Goal: Entertainment & Leisure: Consume media (video, audio)

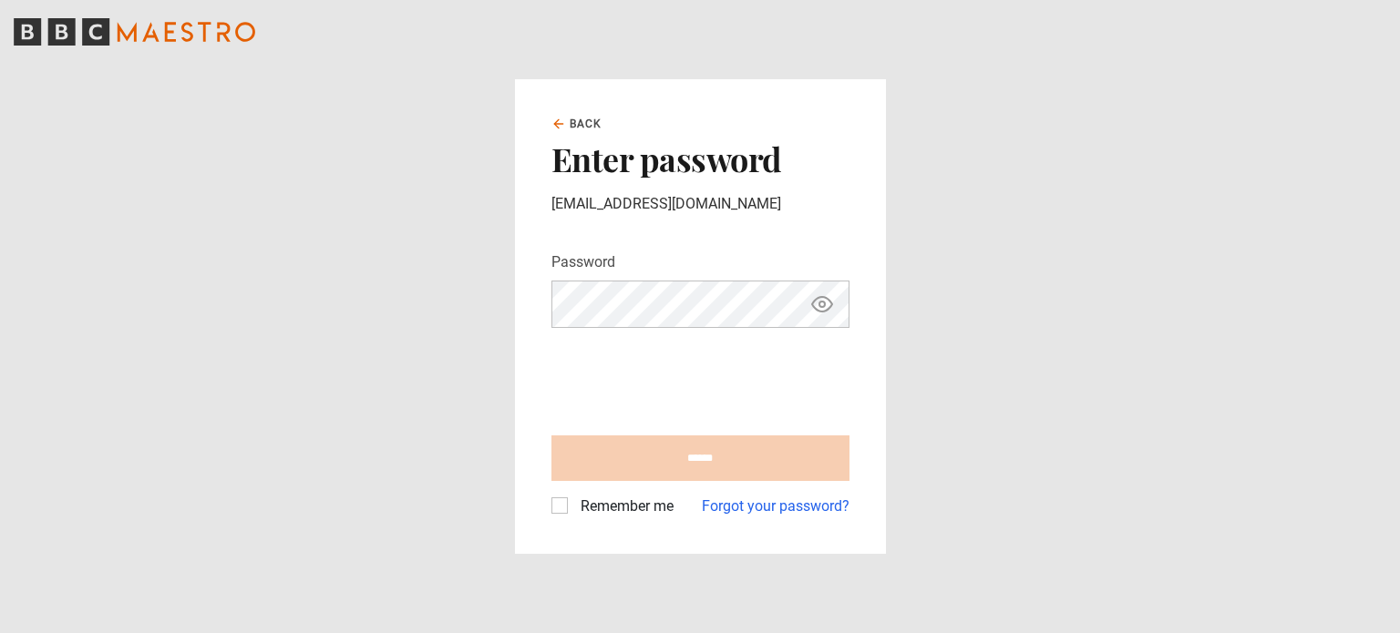
click at [725, 338] on form "Password Your password is hidden ****** Remember me Forgot your password?" at bounding box center [700, 384] width 298 height 266
click at [573, 509] on label "Remember me" at bounding box center [623, 507] width 100 height 22
click at [623, 329] on form "Password Your password is hidden ****** Remember me Forgot your password?" at bounding box center [700, 384] width 298 height 266
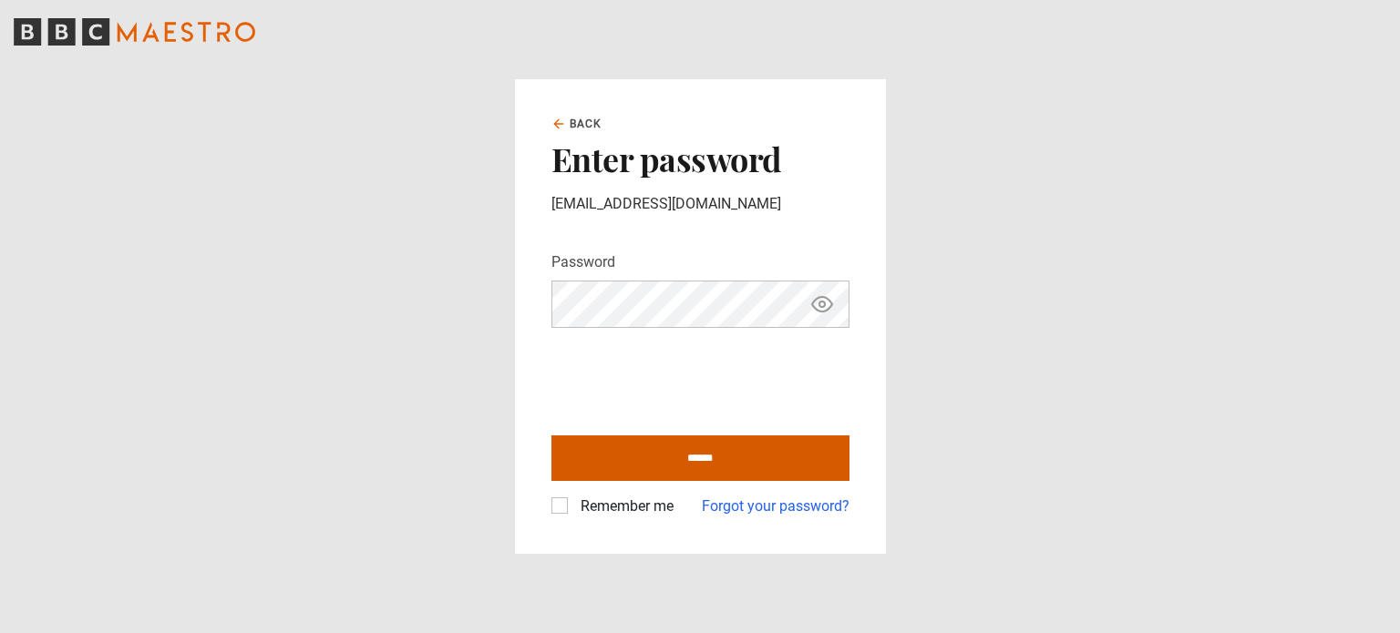
click at [710, 473] on input "******" at bounding box center [700, 459] width 298 height 46
type input "**********"
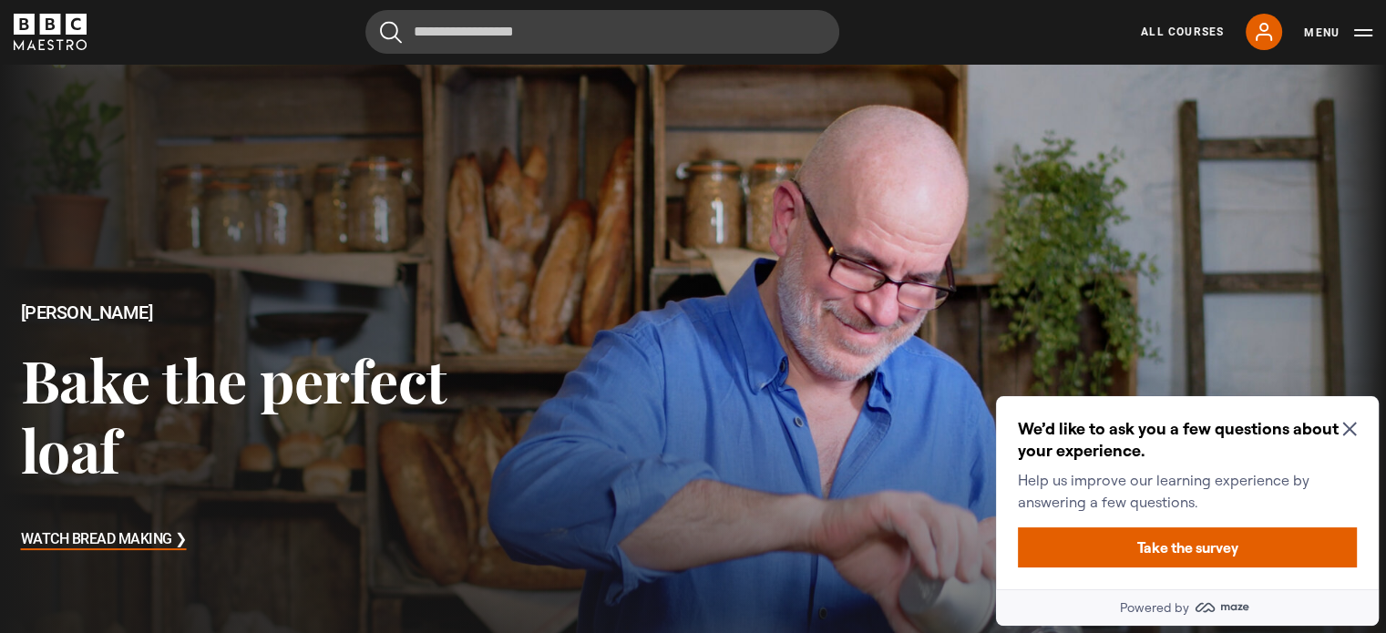
click at [1353, 432] on icon "Close Maze Prompt" at bounding box center [1349, 430] width 14 height 14
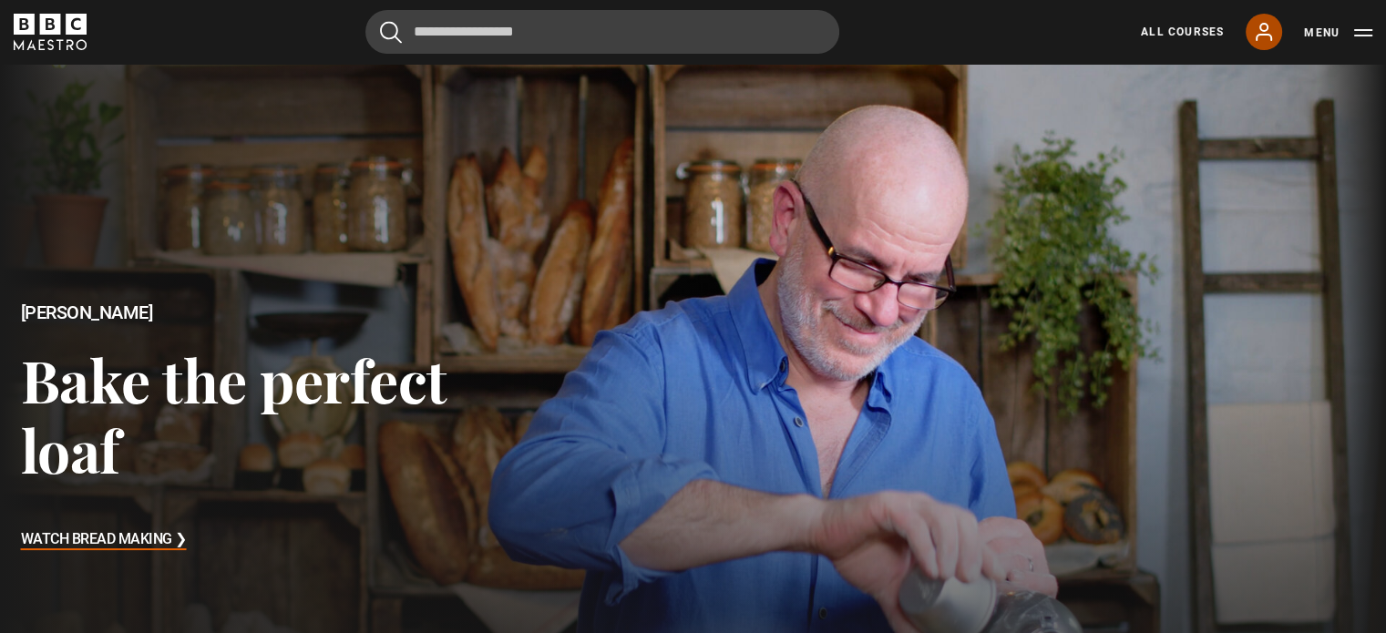
click at [1266, 33] on icon at bounding box center [1264, 32] width 22 height 22
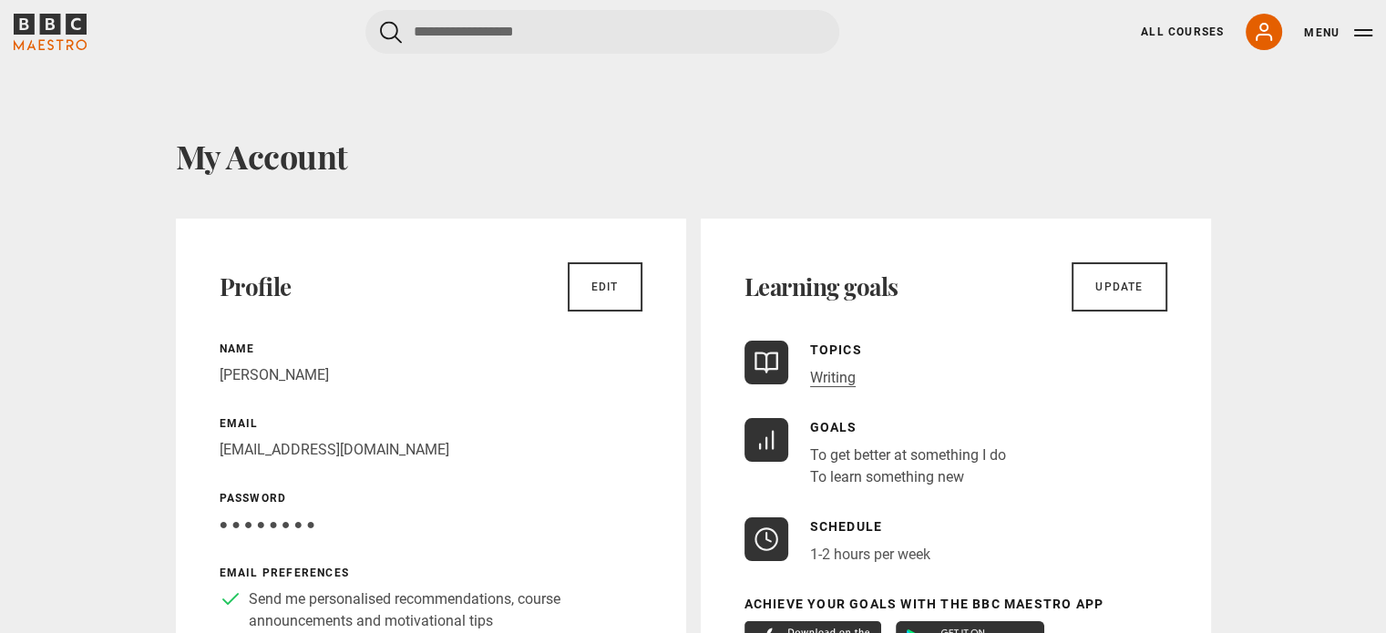
click at [76, 15] on icon "BBC Maestro" at bounding box center [76, 24] width 21 height 21
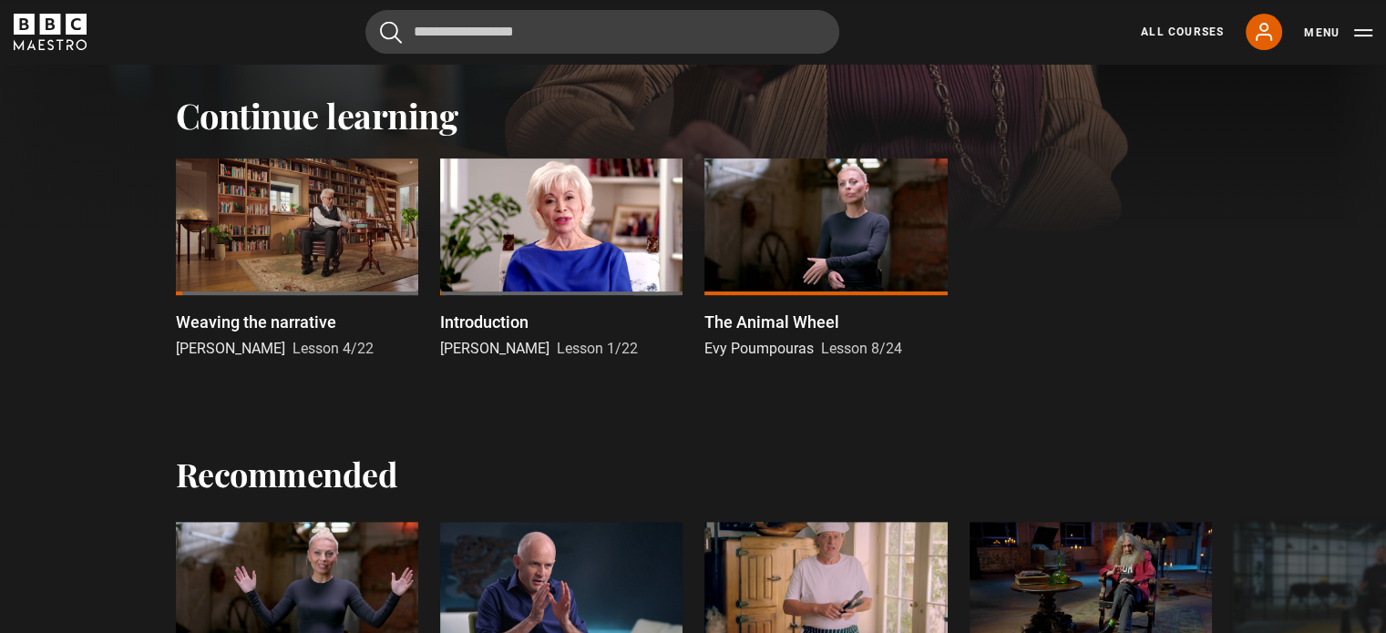
scroll to position [554, 0]
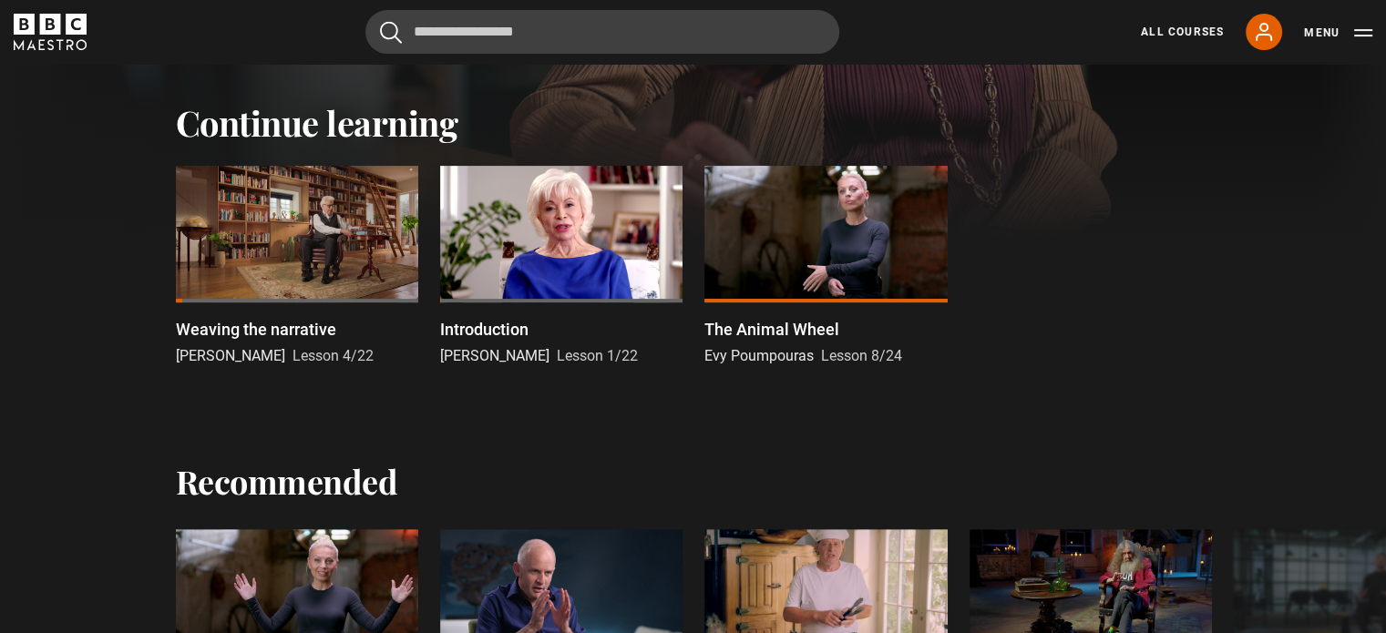
click at [241, 206] on div at bounding box center [297, 234] width 242 height 137
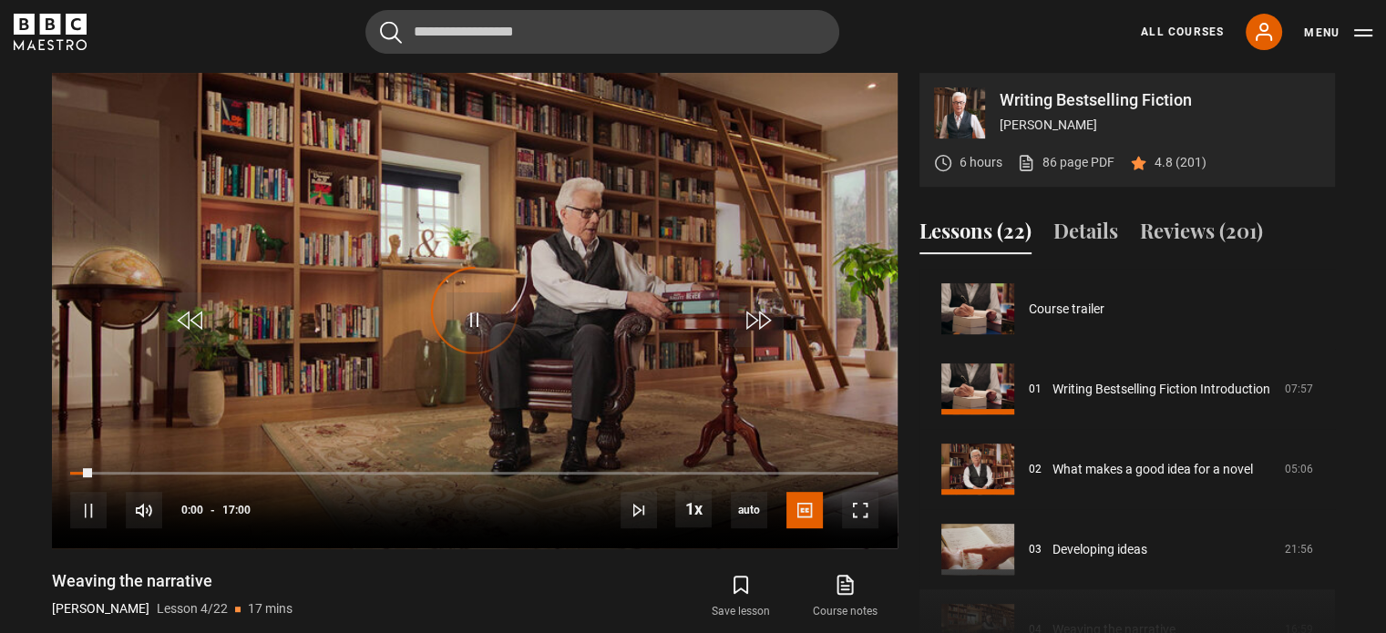
scroll to position [241, 0]
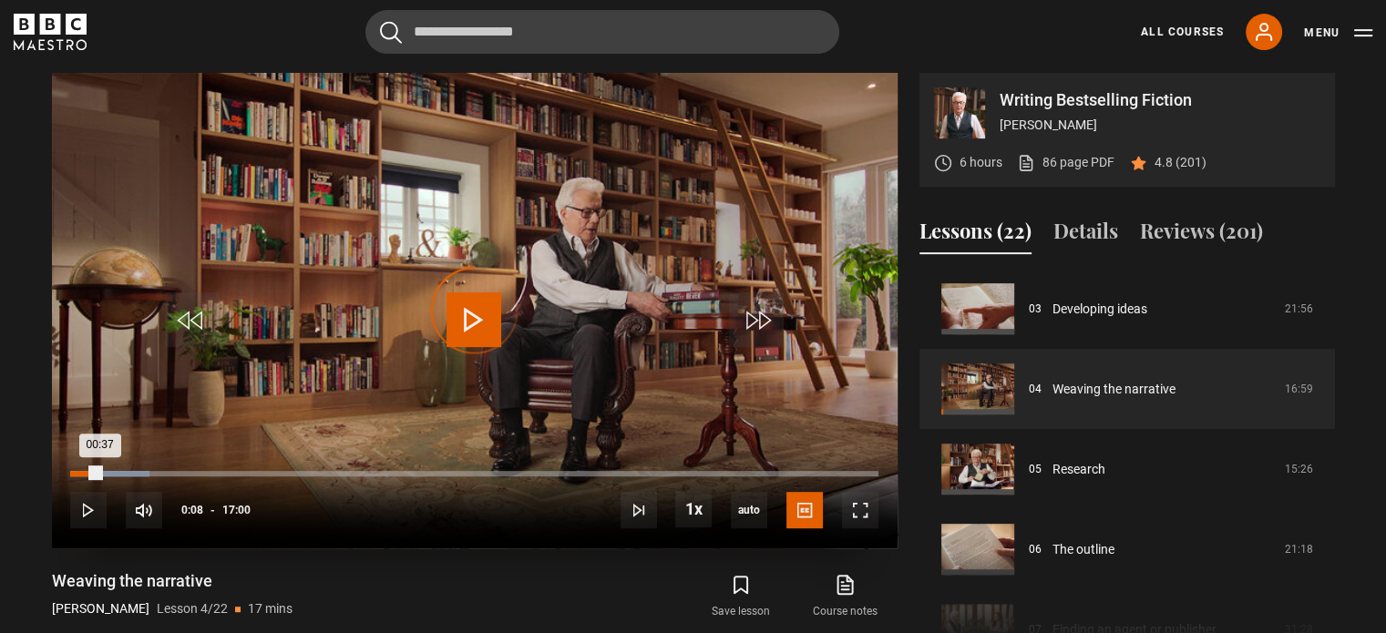
click at [77, 471] on div "00:08" at bounding box center [78, 473] width 3 height 5
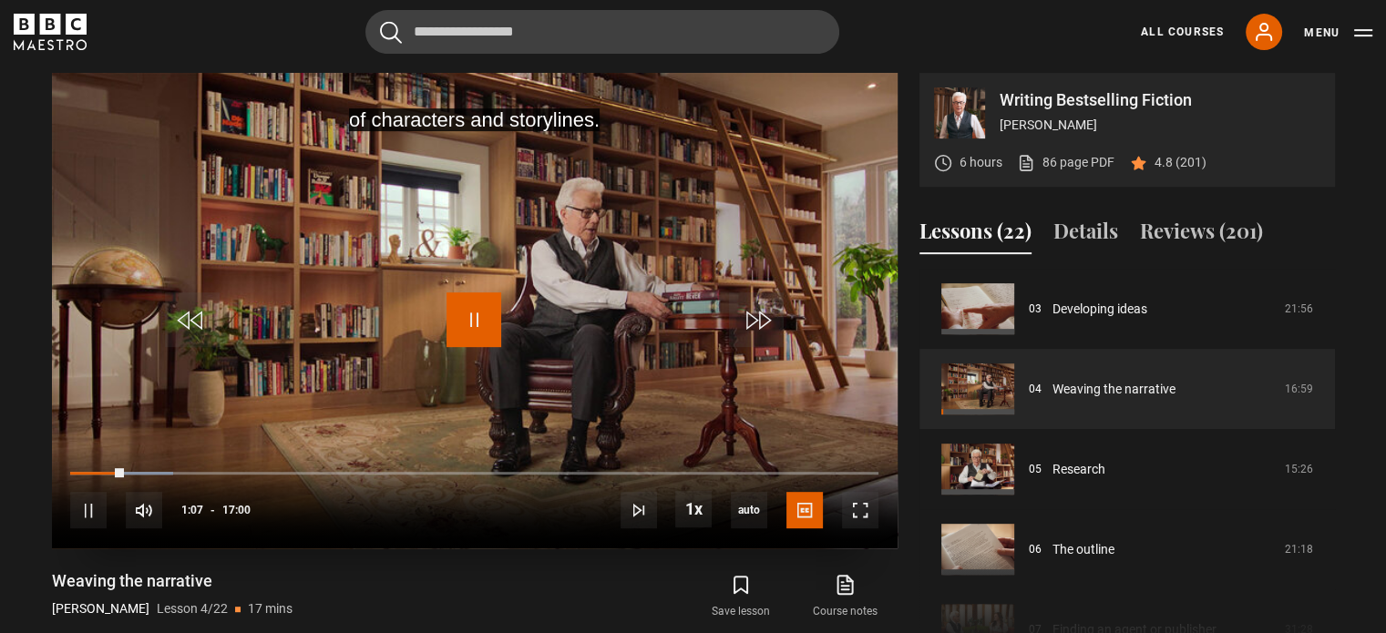
click at [466, 316] on span "Video Player" at bounding box center [473, 319] width 55 height 55
click at [102, 468] on div "10s Skip Back 10 seconds Play 10s Skip Forward 10 seconds Loaded : 12.75% 00:52…" at bounding box center [475, 498] width 846 height 101
click at [462, 328] on span "Video Player" at bounding box center [473, 319] width 55 height 55
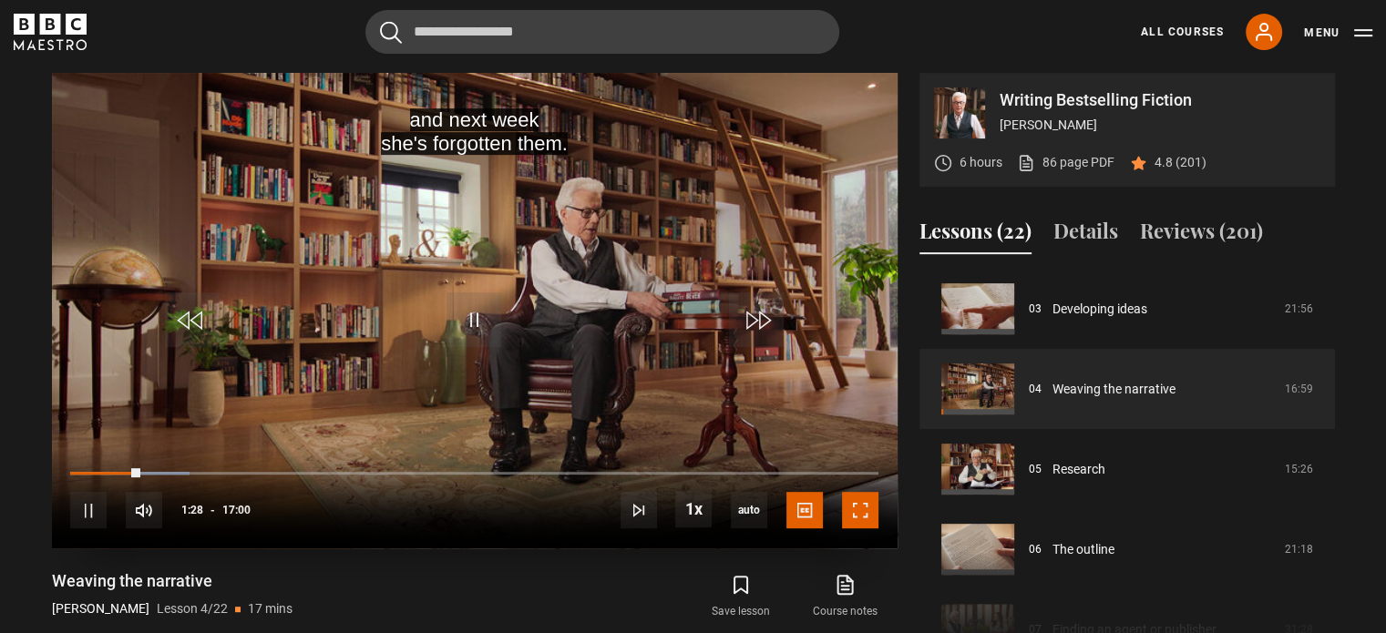
click at [859, 503] on span "Video Player" at bounding box center [860, 510] width 36 height 36
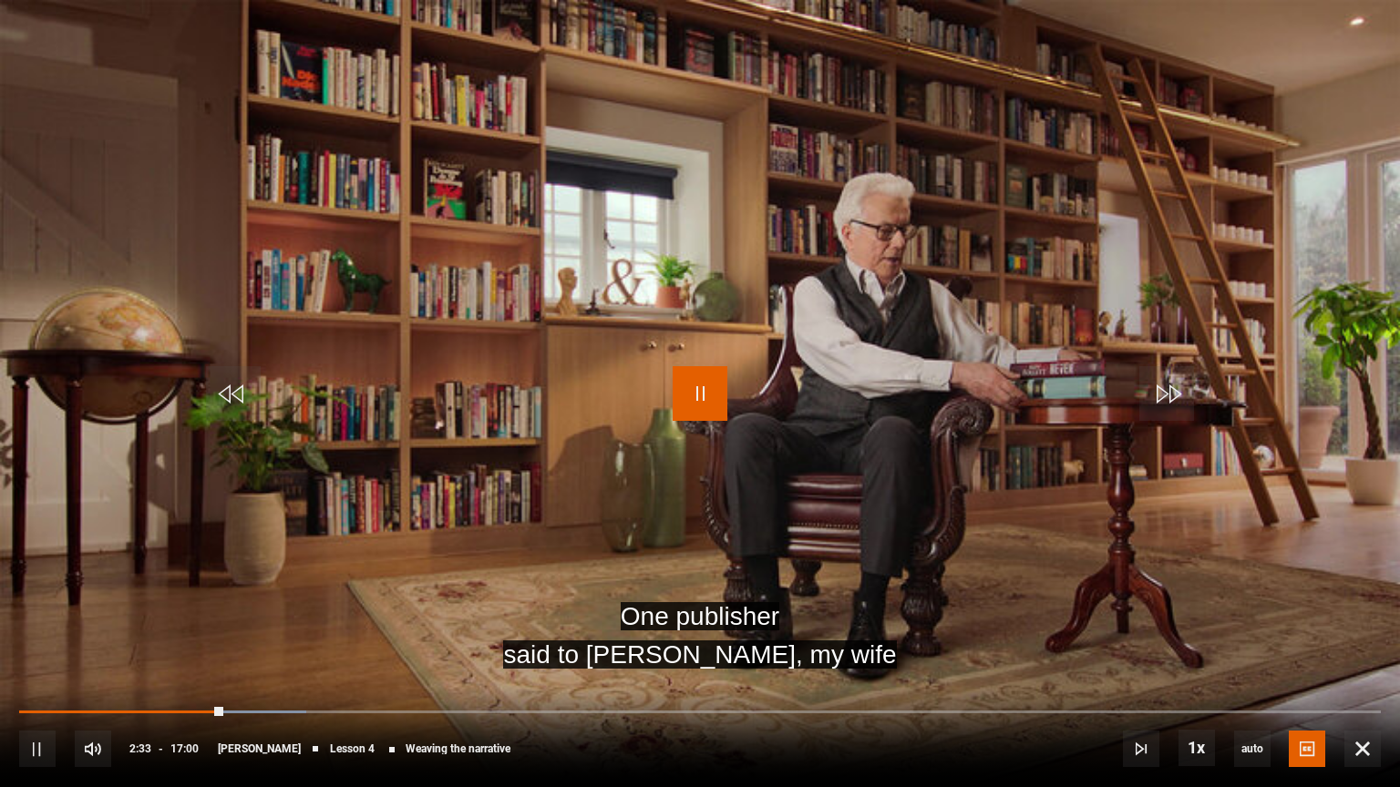
click at [690, 398] on span "Video Player" at bounding box center [699, 393] width 55 height 55
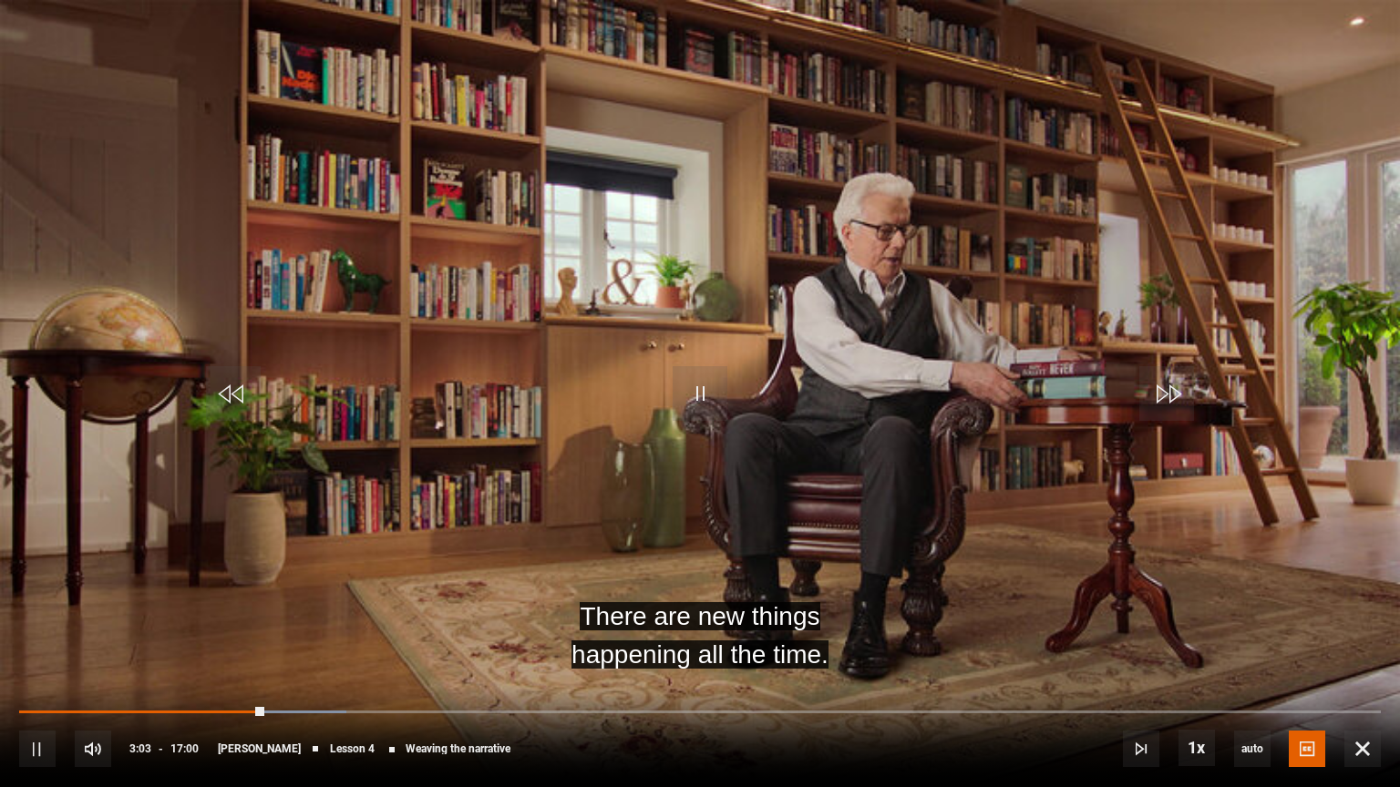
click at [838, 214] on video "Video Player" at bounding box center [700, 393] width 1400 height 787
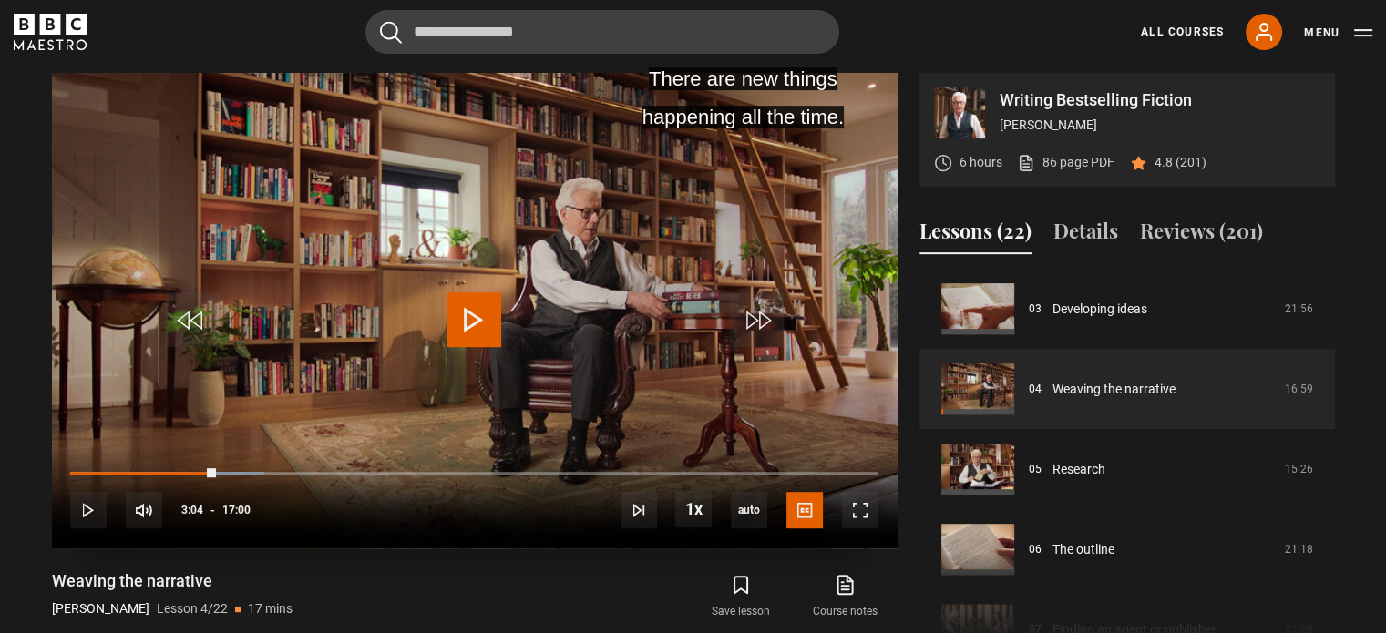
click at [452, 305] on span "Video Player" at bounding box center [473, 319] width 55 height 55
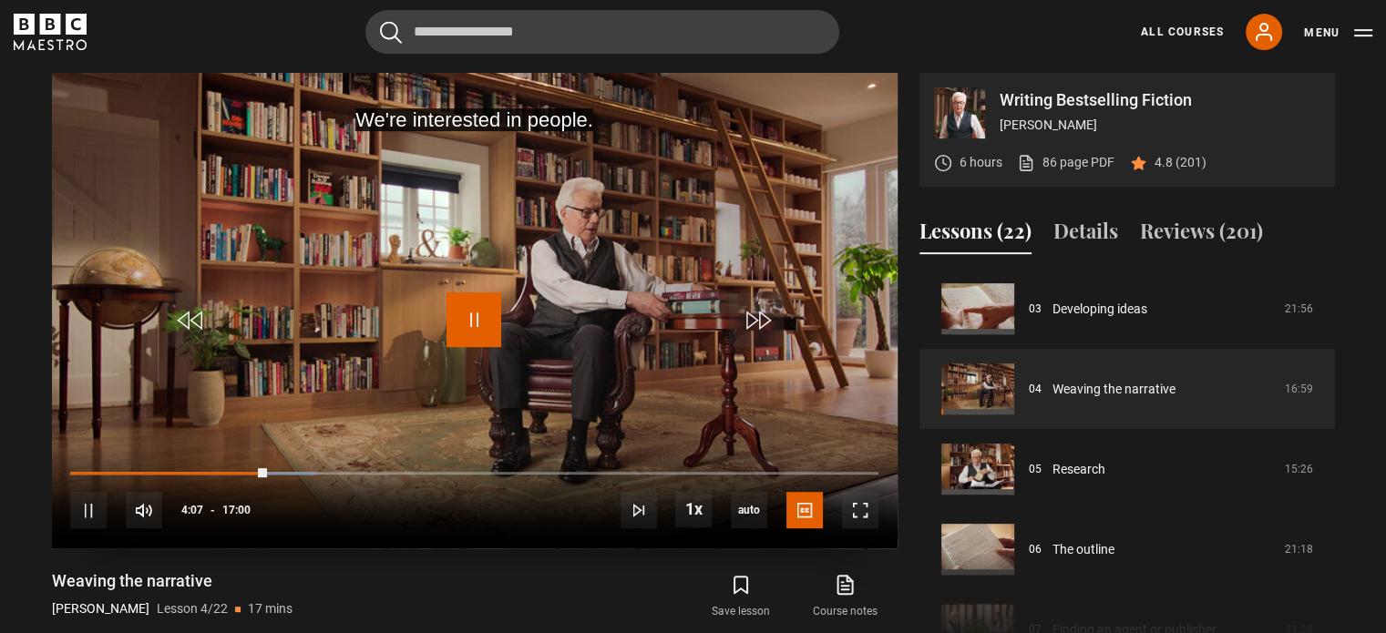
click at [471, 297] on span "Video Player" at bounding box center [473, 319] width 55 height 55
click at [488, 292] on span "Video Player" at bounding box center [473, 319] width 55 height 55
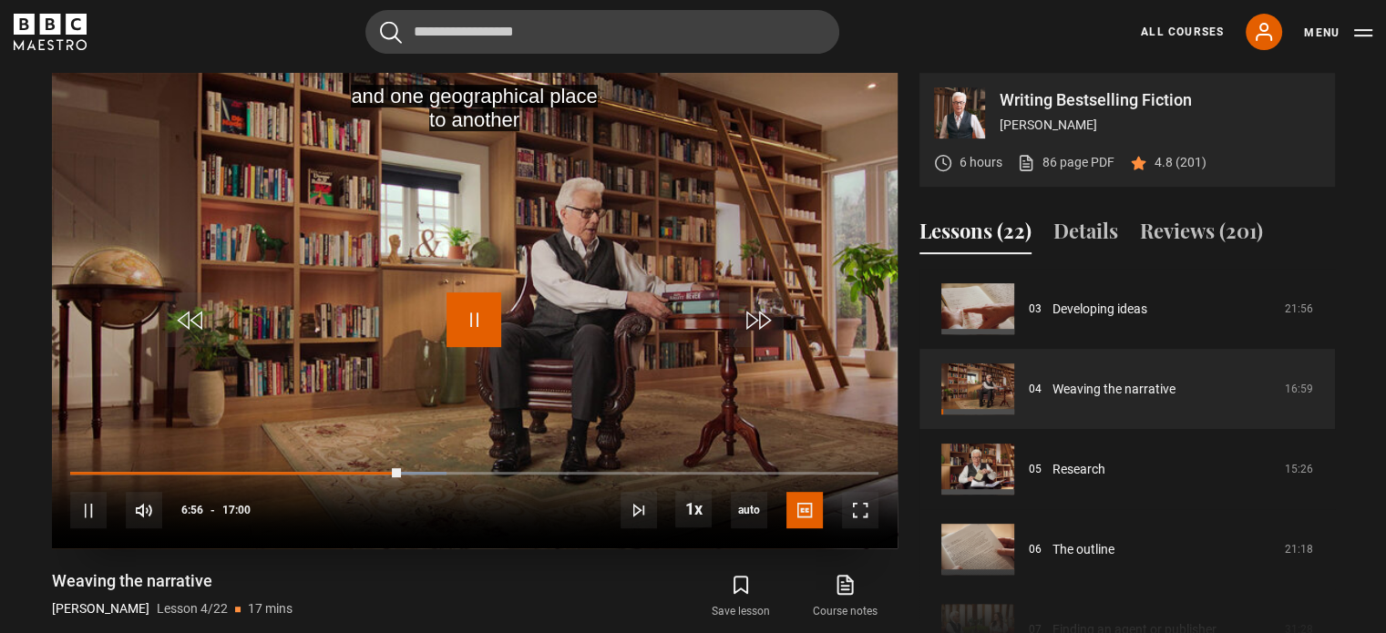
click at [475, 300] on span "Video Player" at bounding box center [473, 319] width 55 height 55
click at [493, 309] on span "Video Player" at bounding box center [473, 319] width 55 height 55
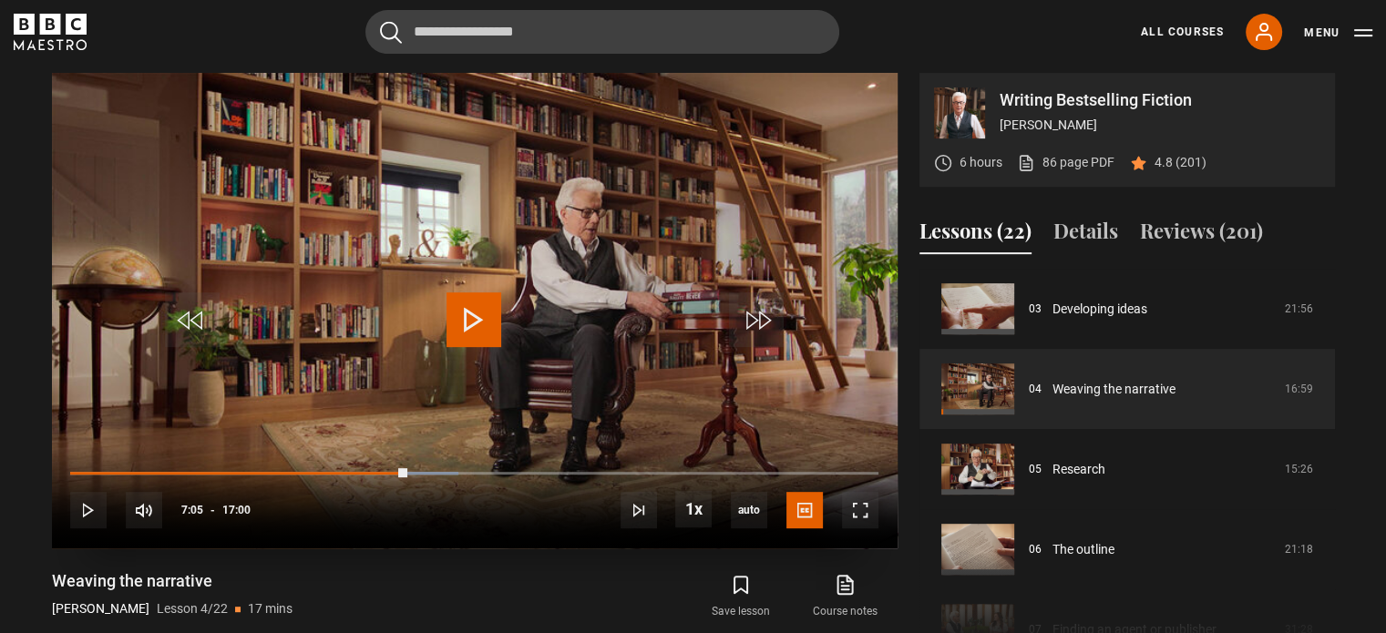
click at [493, 309] on span "Video Player" at bounding box center [473, 319] width 55 height 55
click at [489, 313] on span "Video Player" at bounding box center [473, 319] width 55 height 55
click at [478, 310] on span "Video Player" at bounding box center [473, 319] width 55 height 55
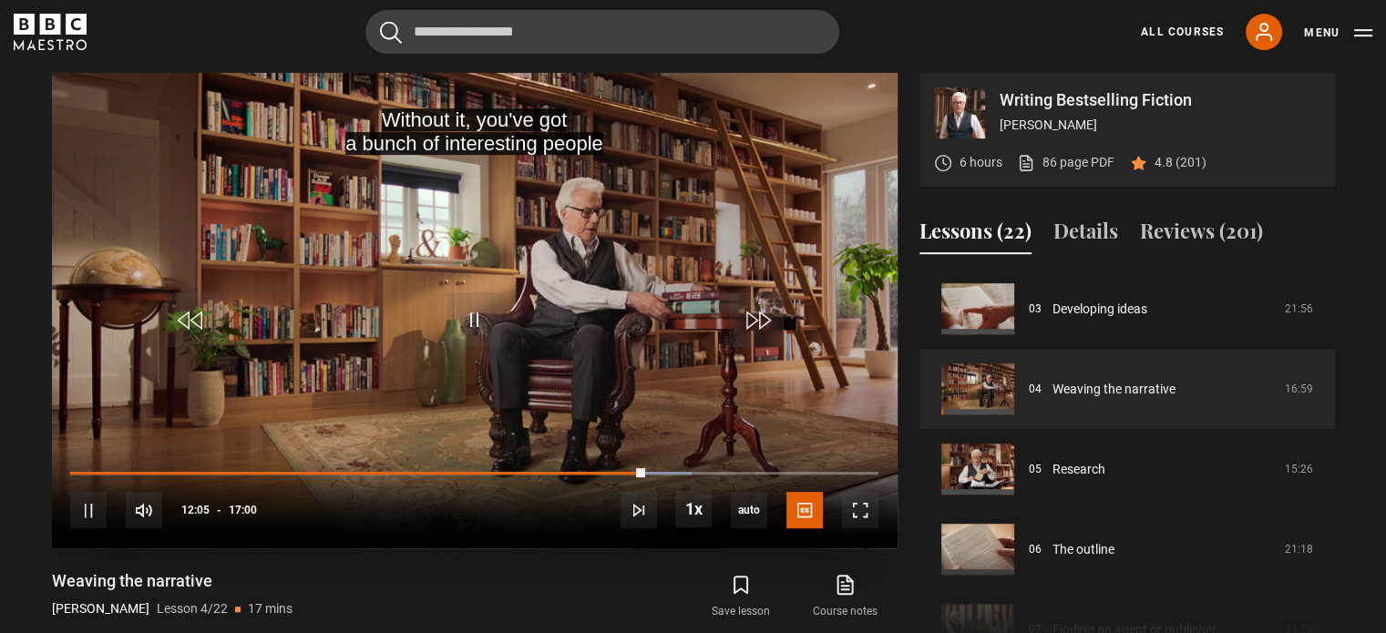
click at [624, 468] on div "10s Skip Back 10 seconds Pause 10s Skip Forward 10 seconds Loaded : 76.96% 05:3…" at bounding box center [475, 498] width 846 height 101
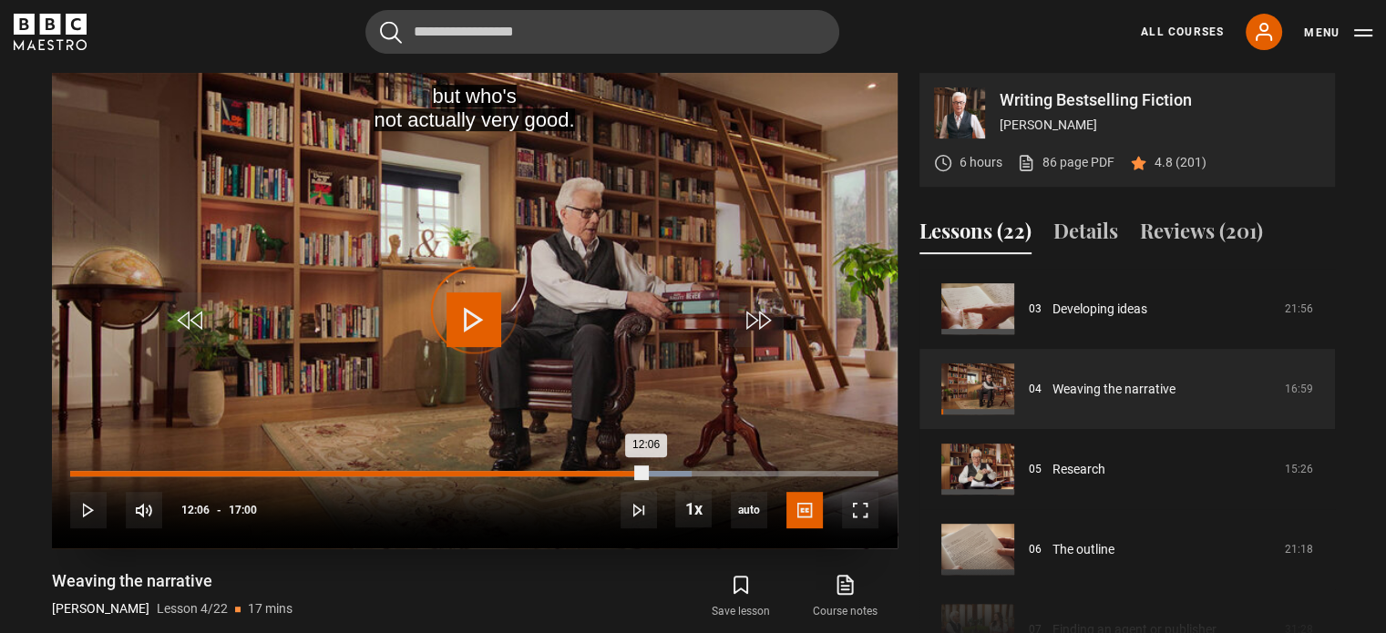
click at [620, 471] on div "11:34" at bounding box center [621, 473] width 3 height 5
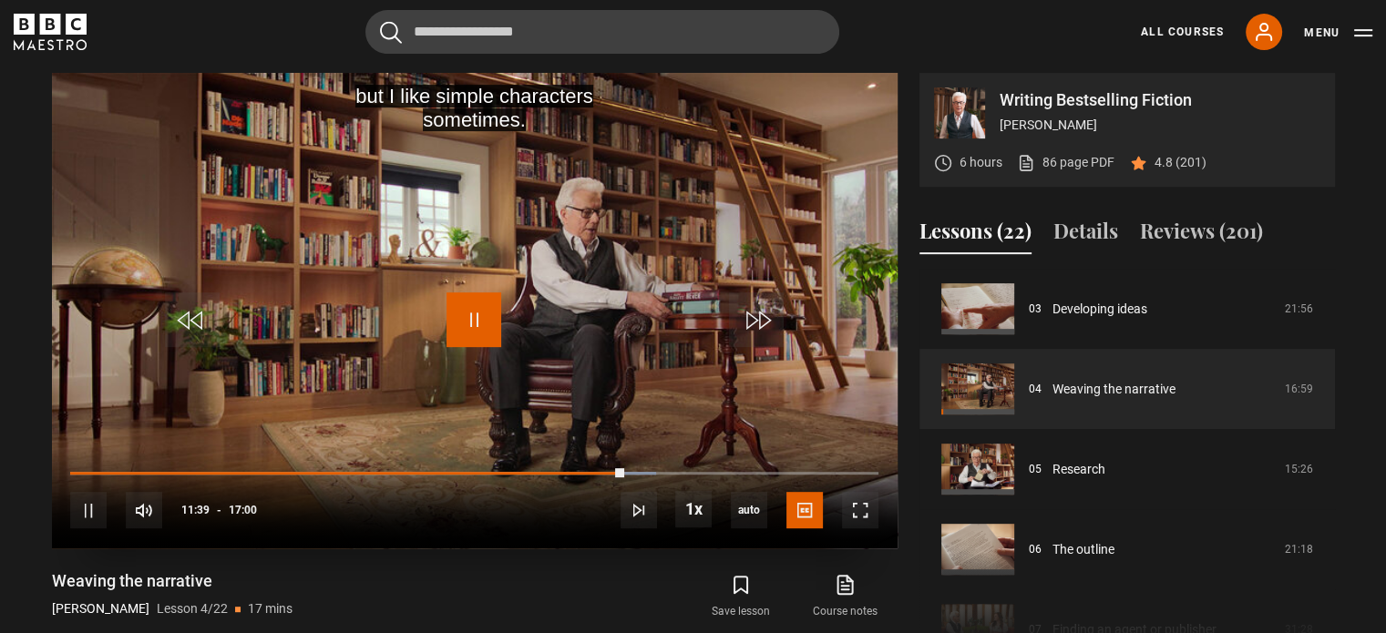
click at [467, 326] on span "Video Player" at bounding box center [473, 319] width 55 height 55
click at [473, 320] on span "Video Player" at bounding box center [473, 319] width 55 height 55
click at [477, 328] on span "Video Player" at bounding box center [473, 319] width 55 height 55
click at [491, 315] on span "Video Player" at bounding box center [473, 319] width 55 height 55
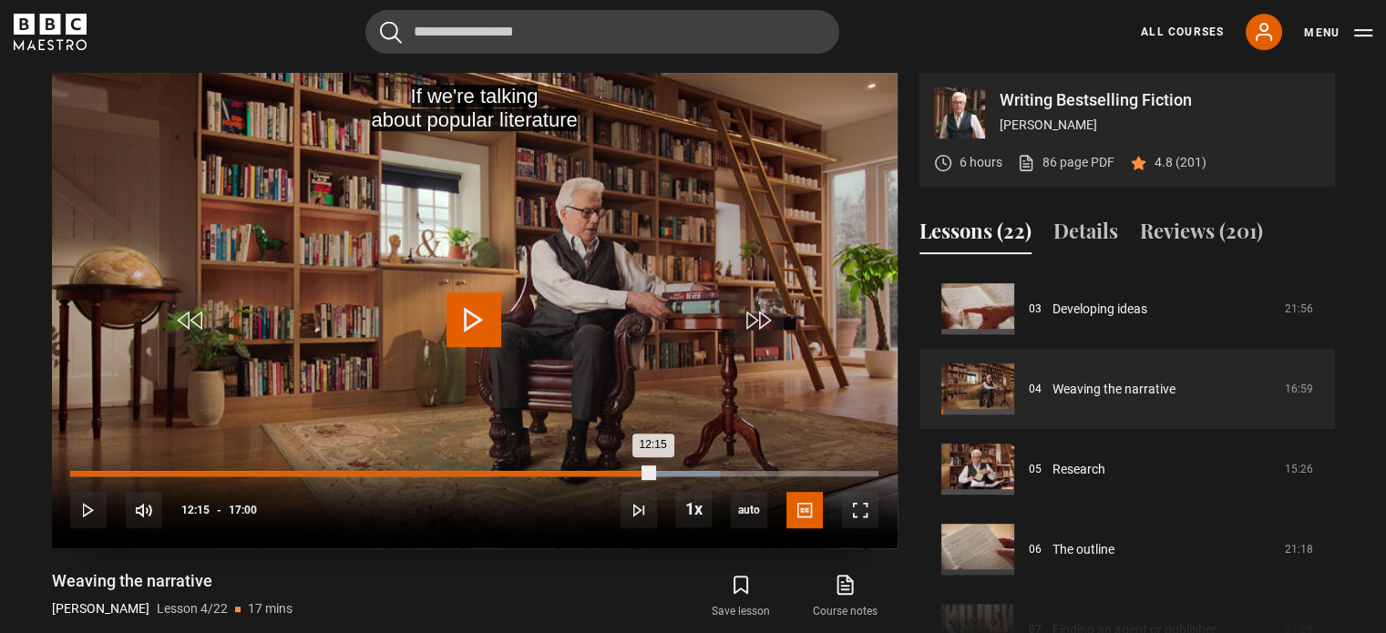
click at [652, 473] on div "Loaded : 80.39% 12:15 12:15" at bounding box center [473, 473] width 807 height 5
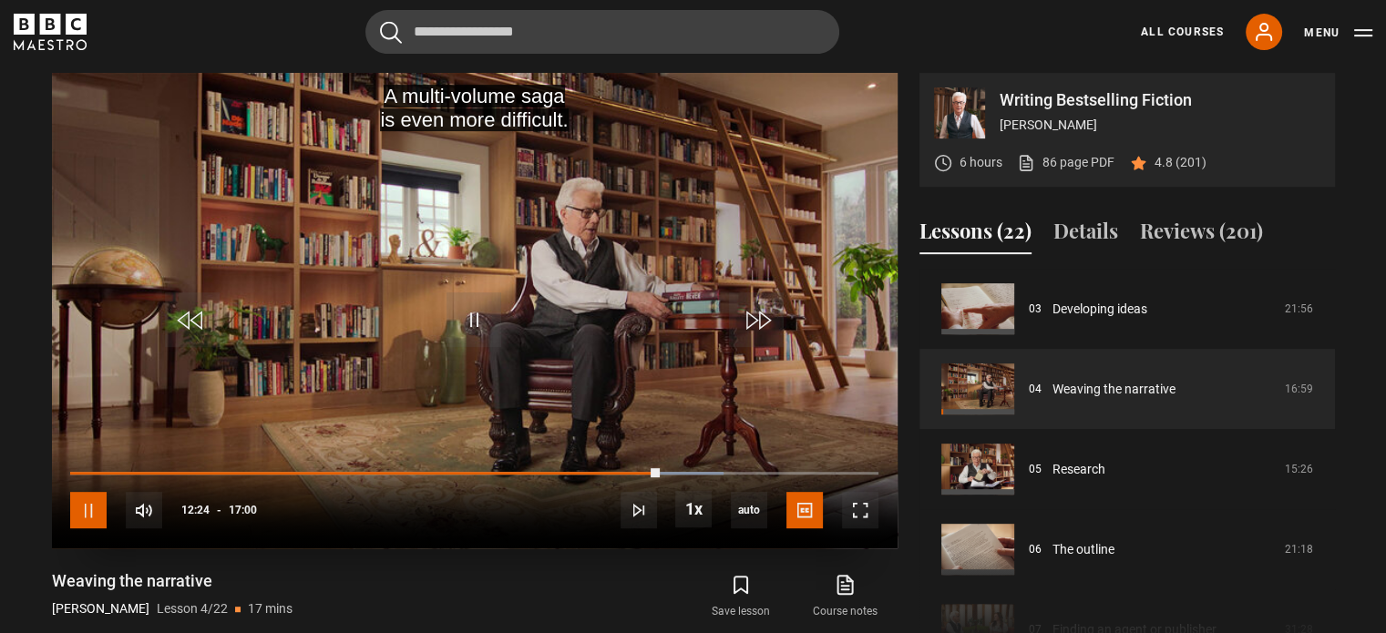
click at [79, 512] on span "Video Player" at bounding box center [88, 510] width 36 height 36
click at [480, 316] on span "Video Player" at bounding box center [473, 319] width 55 height 55
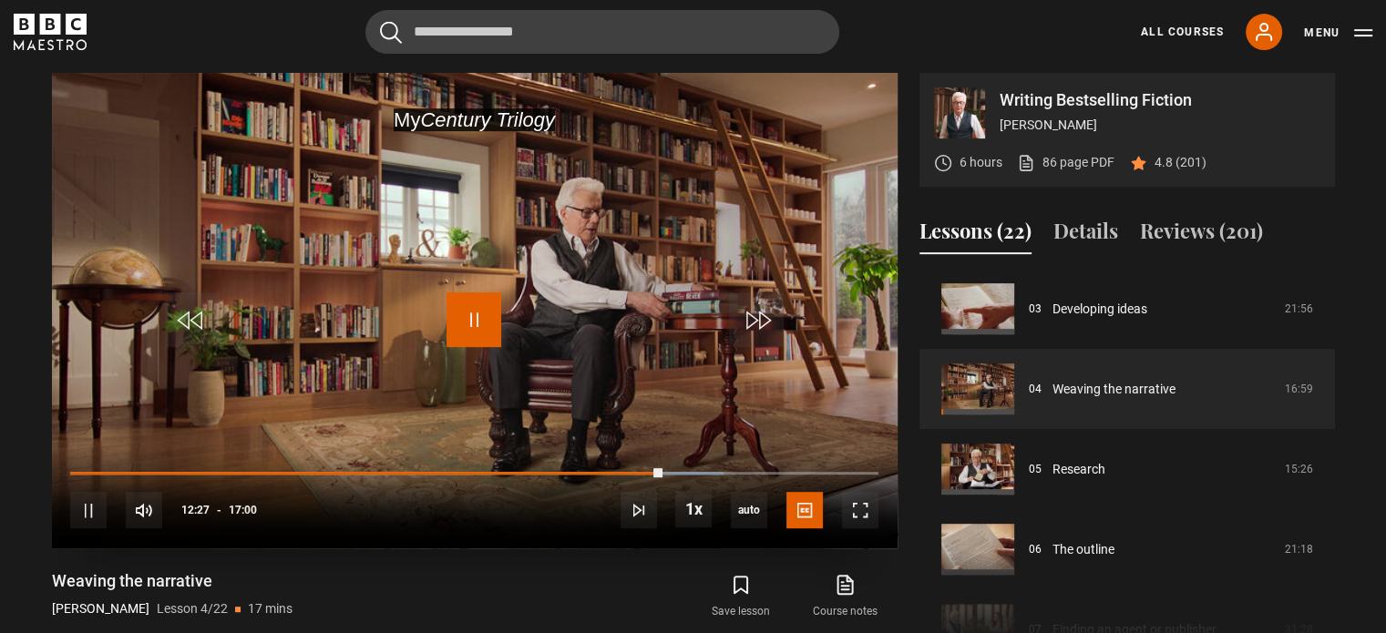
click at [480, 316] on span "Video Player" at bounding box center [473, 319] width 55 height 55
click at [450, 309] on span "Video Player" at bounding box center [473, 319] width 55 height 55
click at [477, 324] on span "Video Player" at bounding box center [473, 319] width 55 height 55
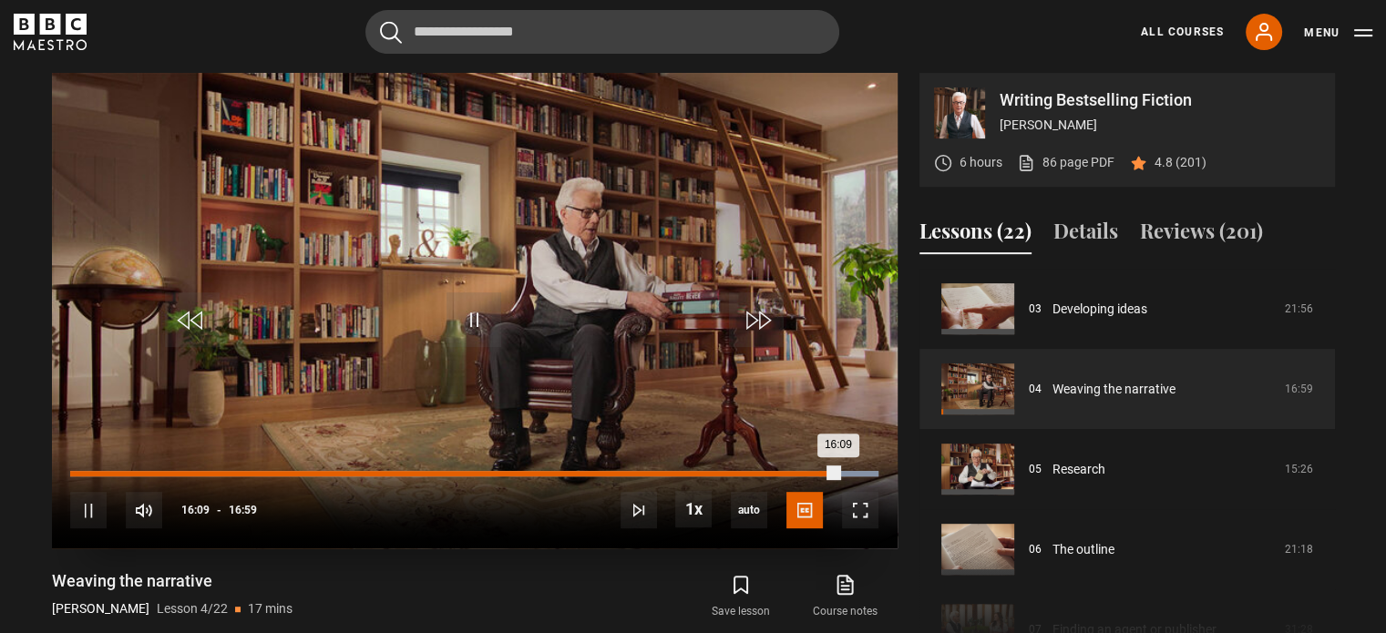
click at [818, 473] on div "16:09" at bounding box center [454, 473] width 768 height 5
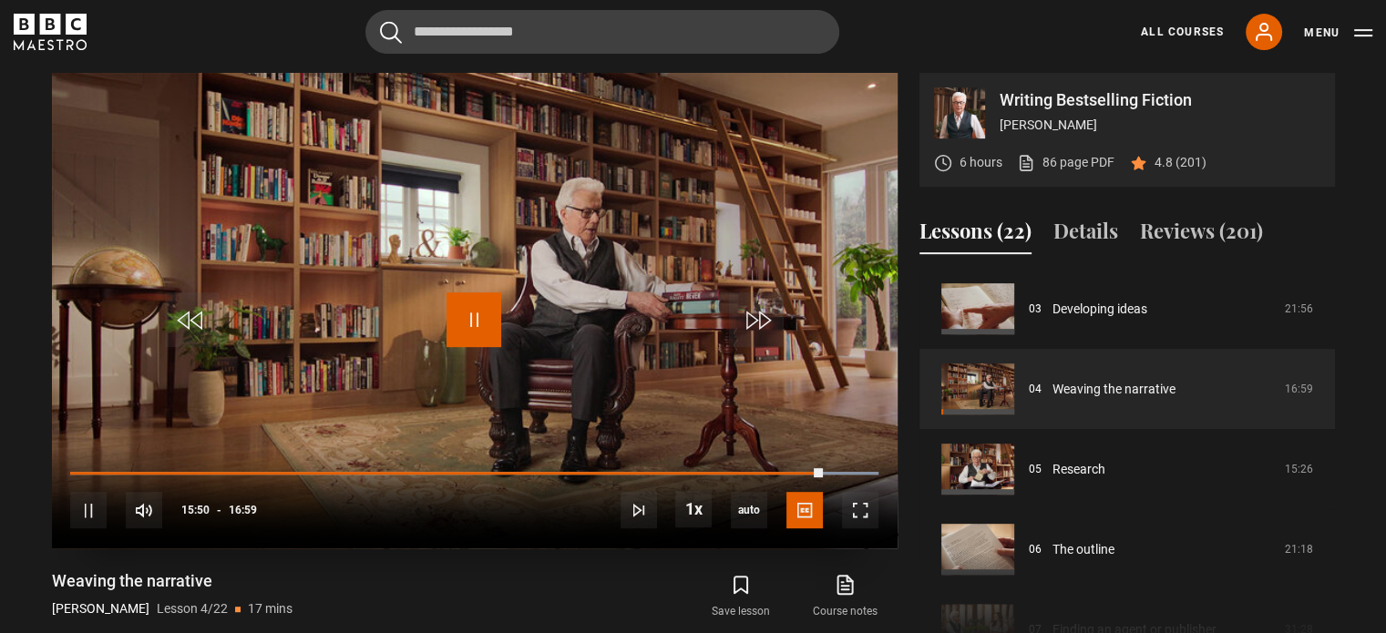
click at [477, 313] on span "Video Player" at bounding box center [473, 319] width 55 height 55
click at [470, 320] on span "Video Player" at bounding box center [473, 319] width 55 height 55
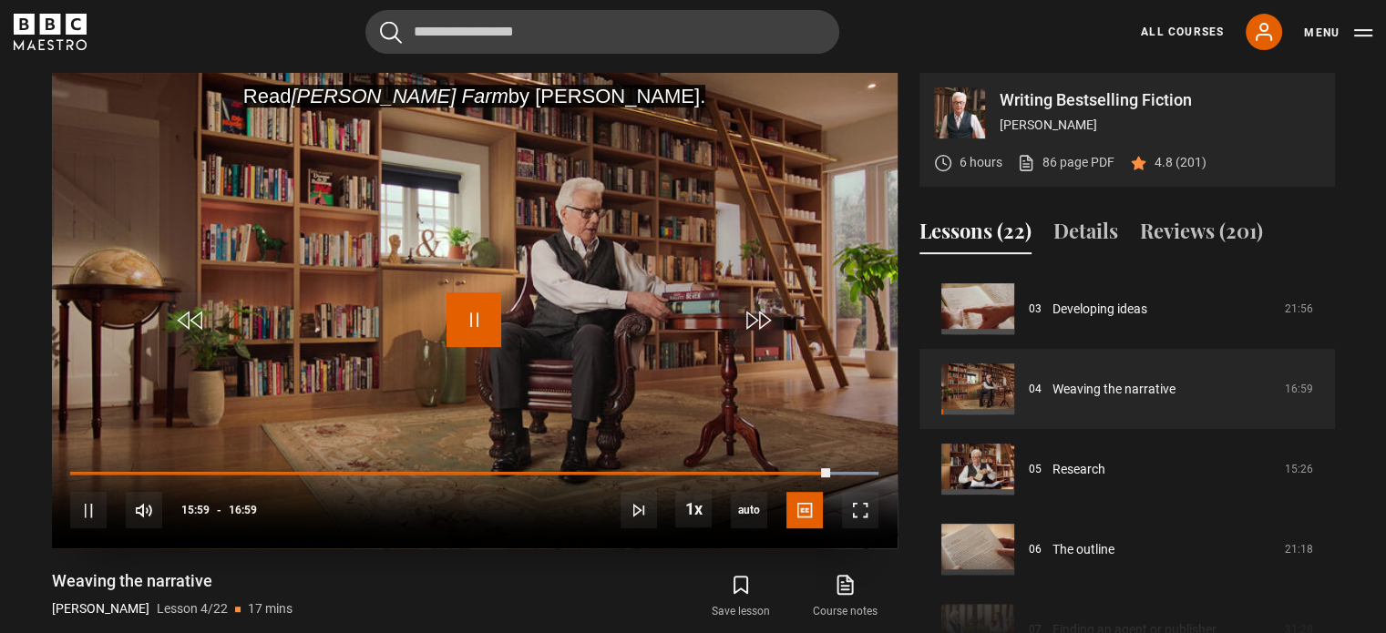
click at [471, 331] on span "Video Player" at bounding box center [473, 319] width 55 height 55
click at [463, 299] on span "Video Player" at bounding box center [473, 319] width 55 height 55
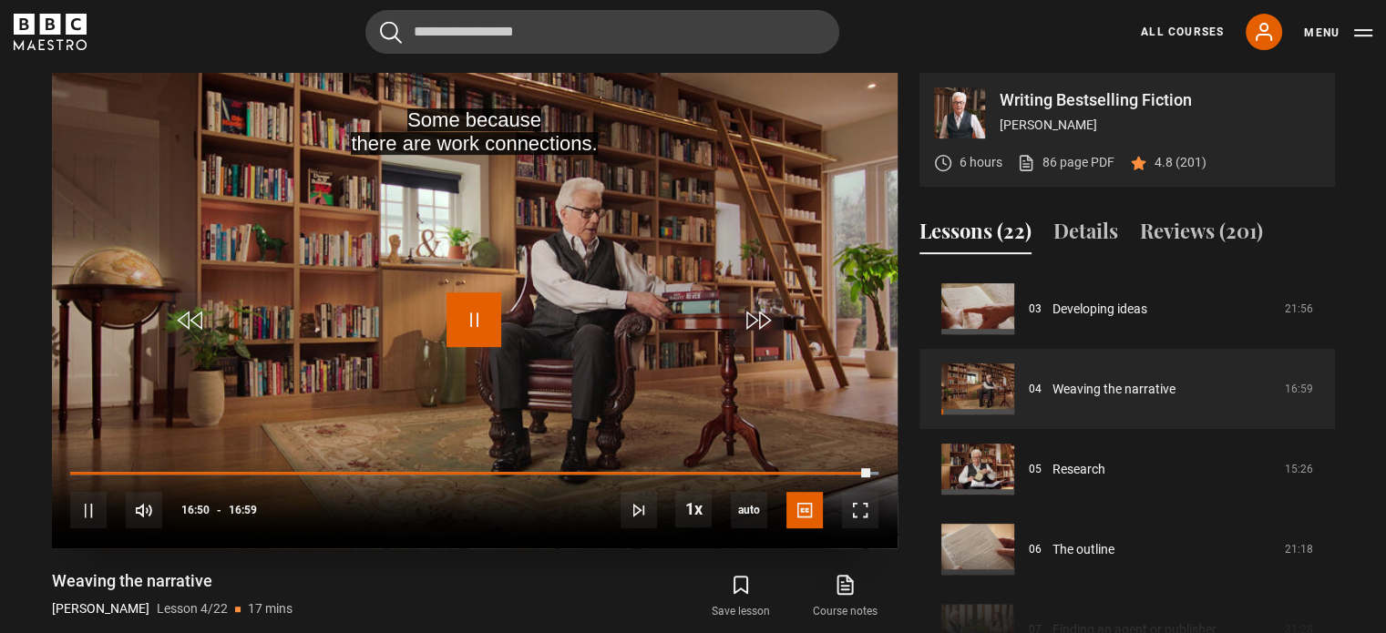
click at [463, 306] on span "Video Player" at bounding box center [473, 319] width 55 height 55
click at [473, 303] on span "Video Player" at bounding box center [473, 319] width 55 height 55
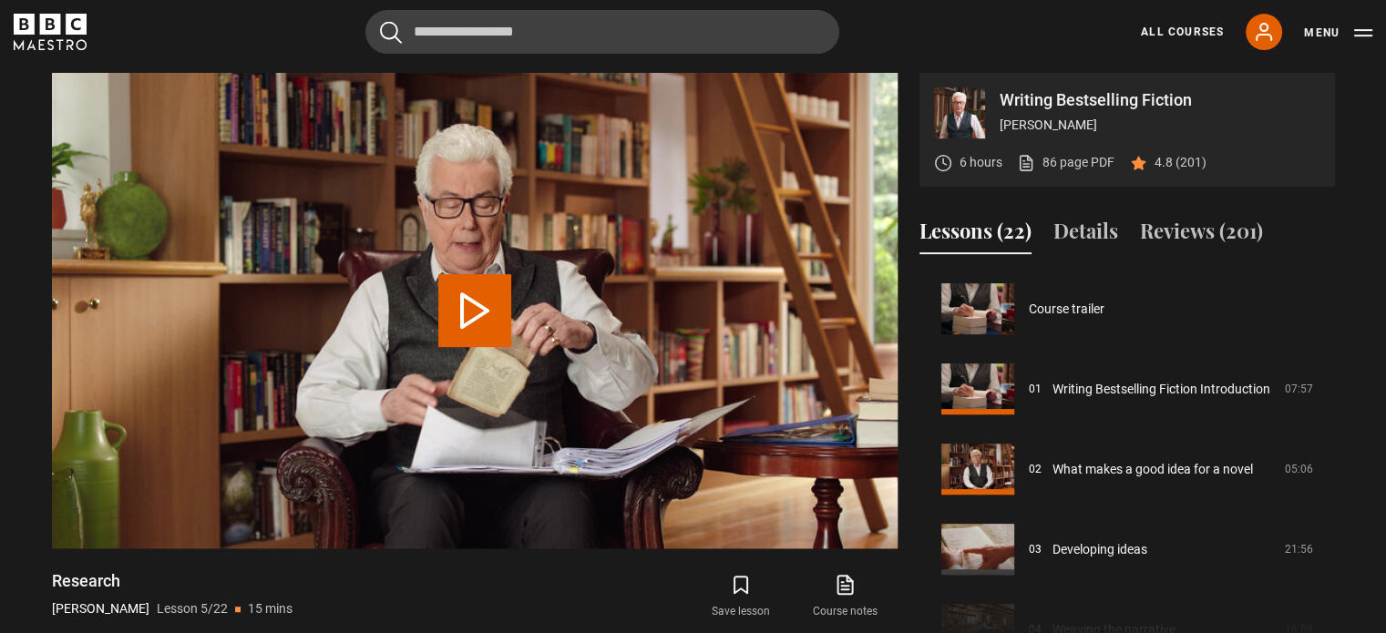
scroll to position [321, 0]
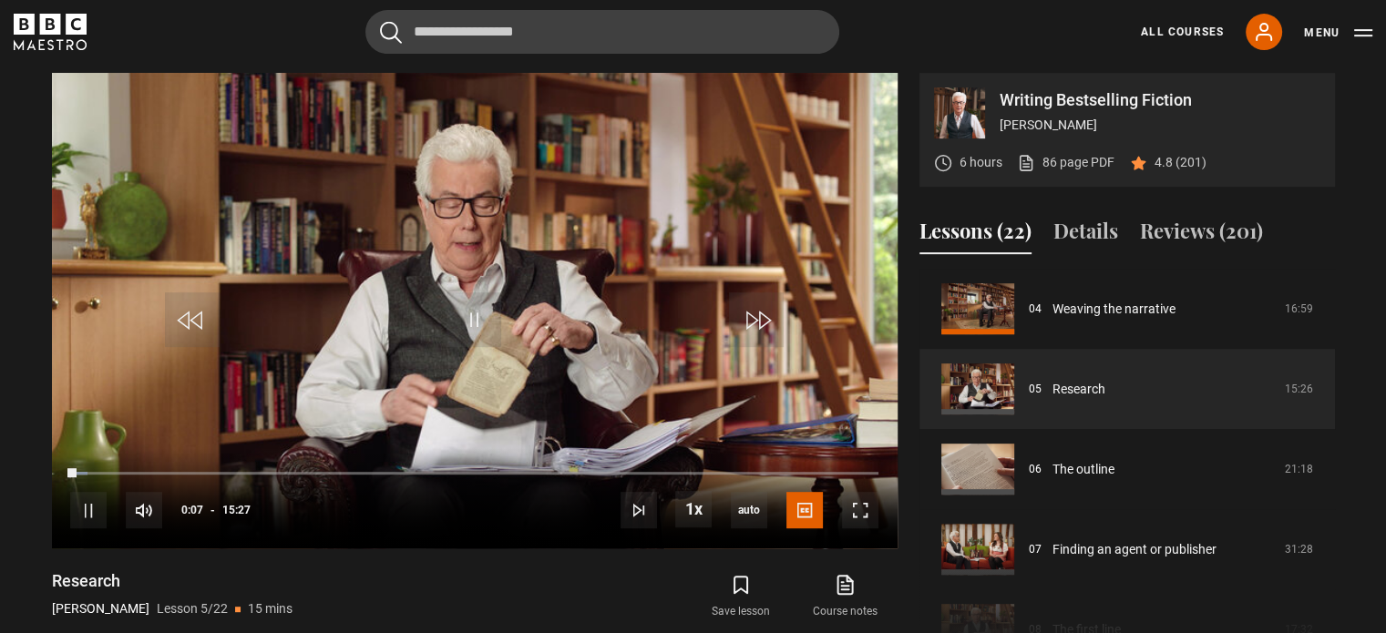
click at [55, 28] on icon "BBC Maestro" at bounding box center [50, 24] width 21 height 21
